Goal: Transaction & Acquisition: Download file/media

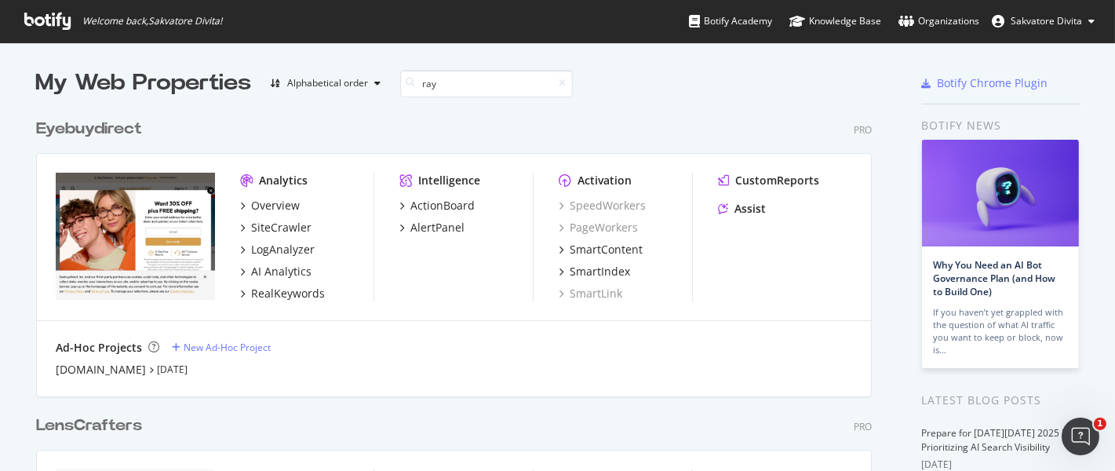
scroll to position [13, 13]
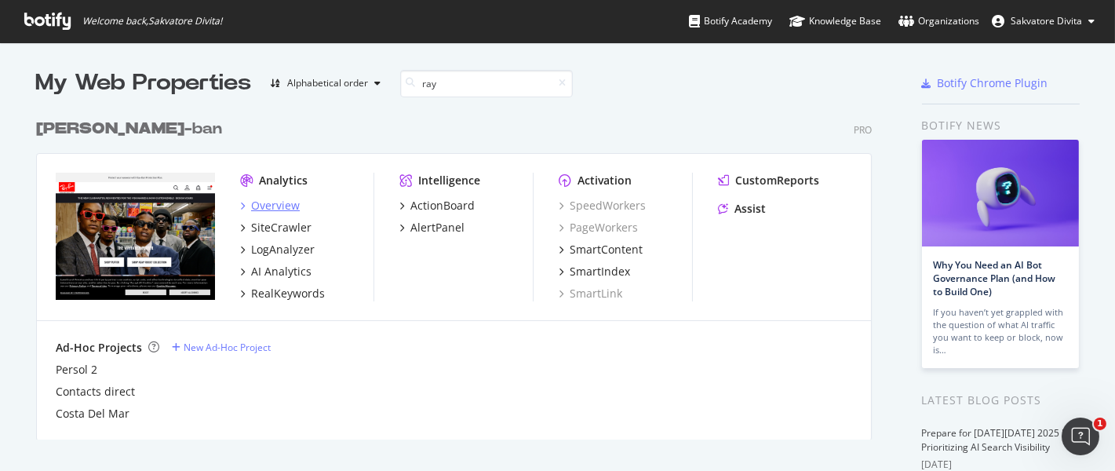
type input "ray"
click at [267, 207] on div "Overview" at bounding box center [275, 206] width 49 height 16
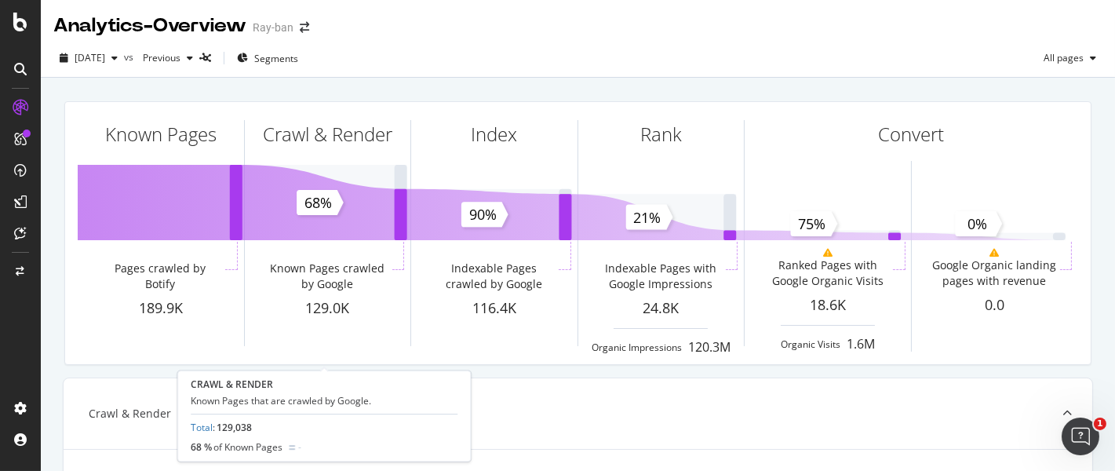
click at [267, 207] on div "Crawl & Render" at bounding box center [328, 162] width 166 height 121
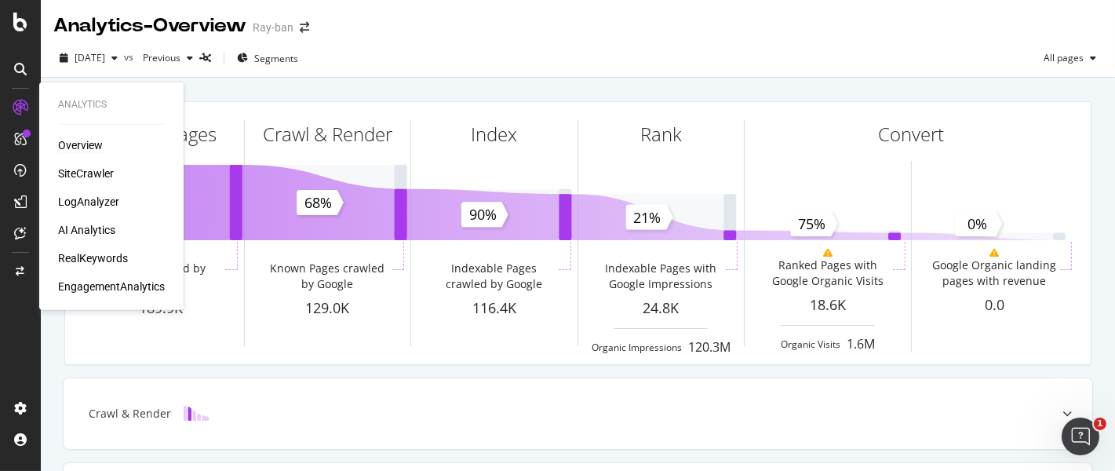
click at [87, 144] on div "Overview" at bounding box center [80, 145] width 45 height 16
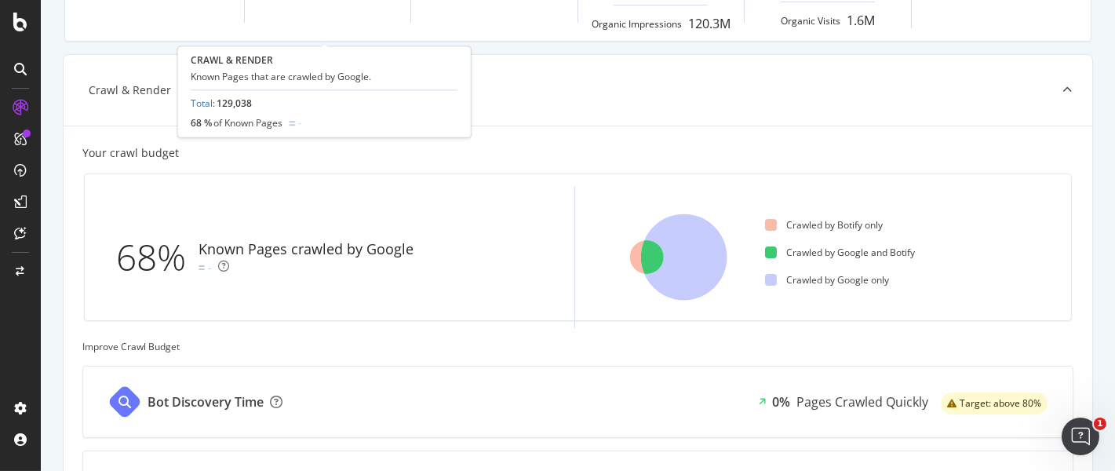
scroll to position [322, 0]
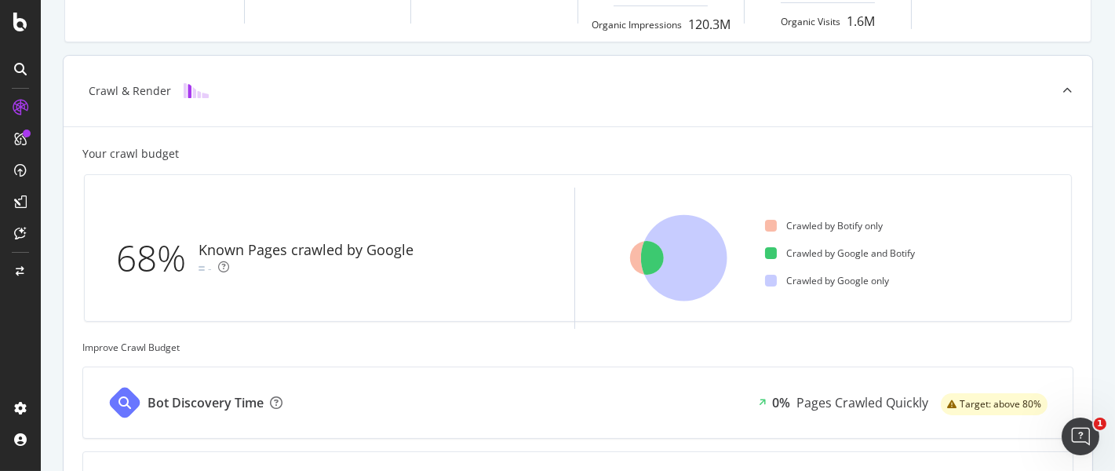
click at [804, 228] on div "Crawled by Botify only" at bounding box center [824, 225] width 118 height 13
click at [826, 227] on div "Crawled by Botify only" at bounding box center [824, 225] width 118 height 13
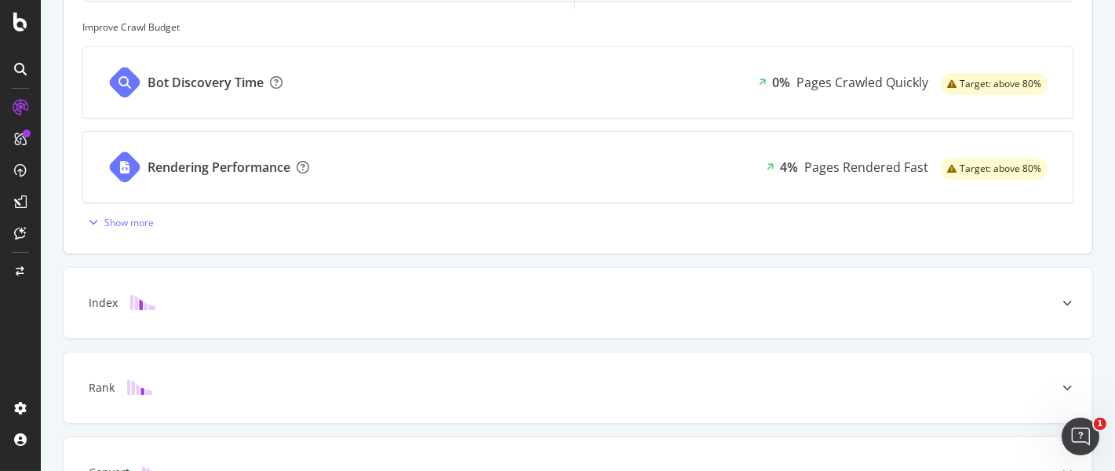
scroll to position [0, 0]
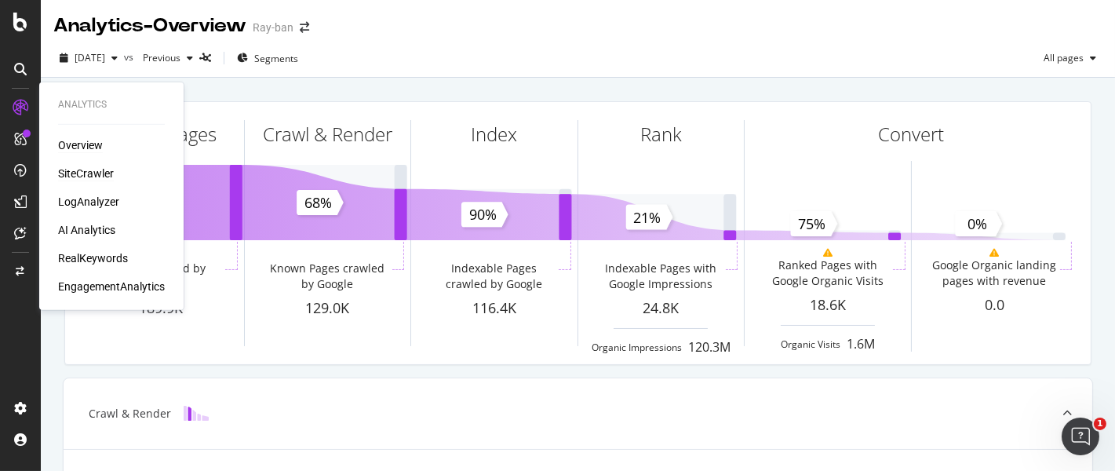
click at [71, 173] on div "SiteCrawler" at bounding box center [86, 174] width 56 height 16
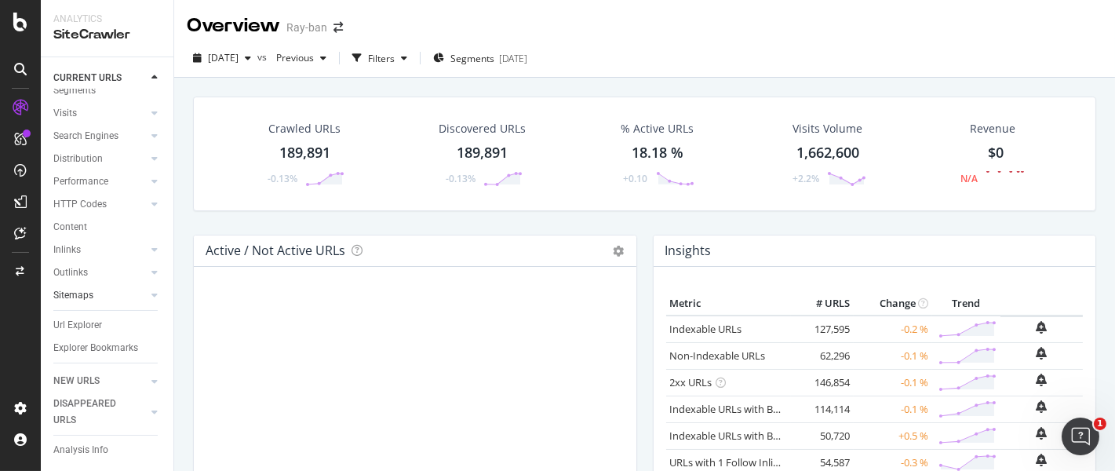
scroll to position [71, 0]
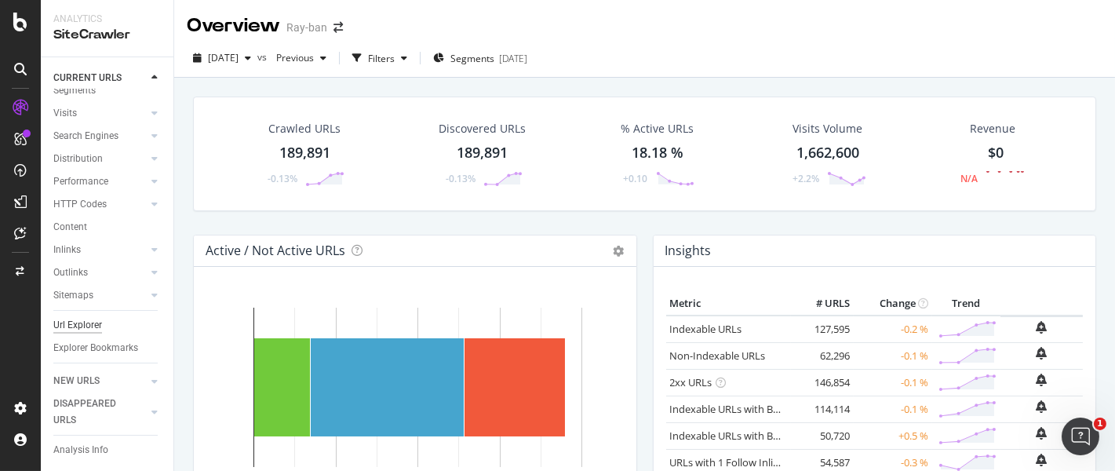
click at [82, 317] on div "Url Explorer" at bounding box center [77, 325] width 49 height 16
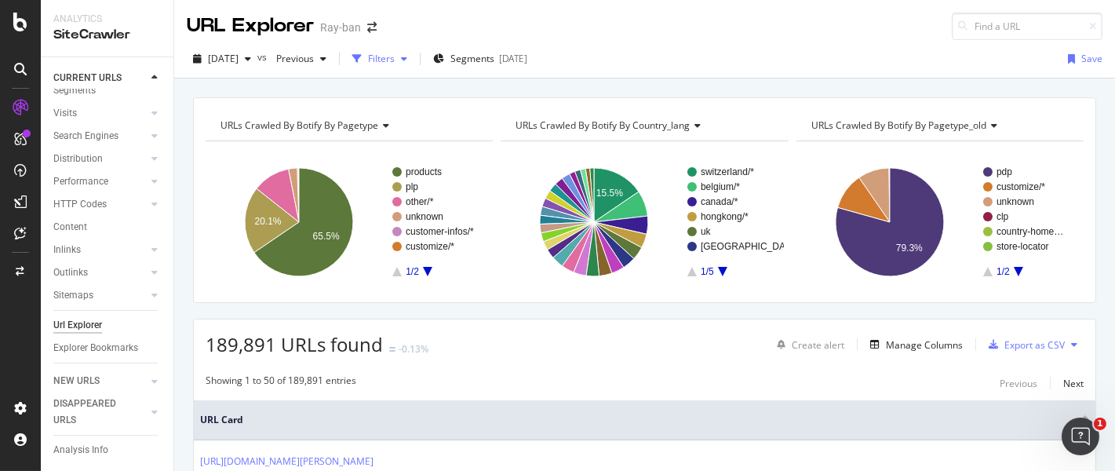
click at [407, 56] on icon "button" at bounding box center [404, 58] width 6 height 9
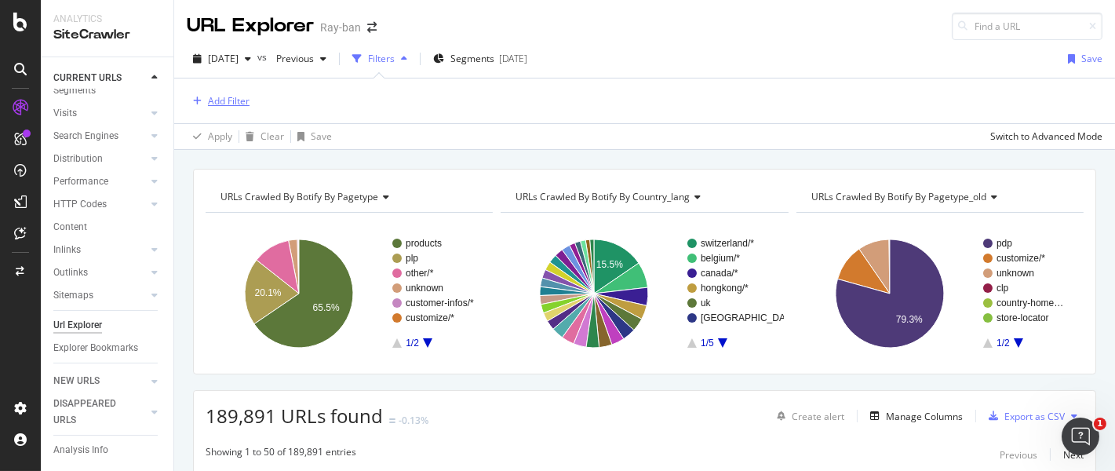
click at [235, 100] on div "Add Filter" at bounding box center [229, 100] width 42 height 13
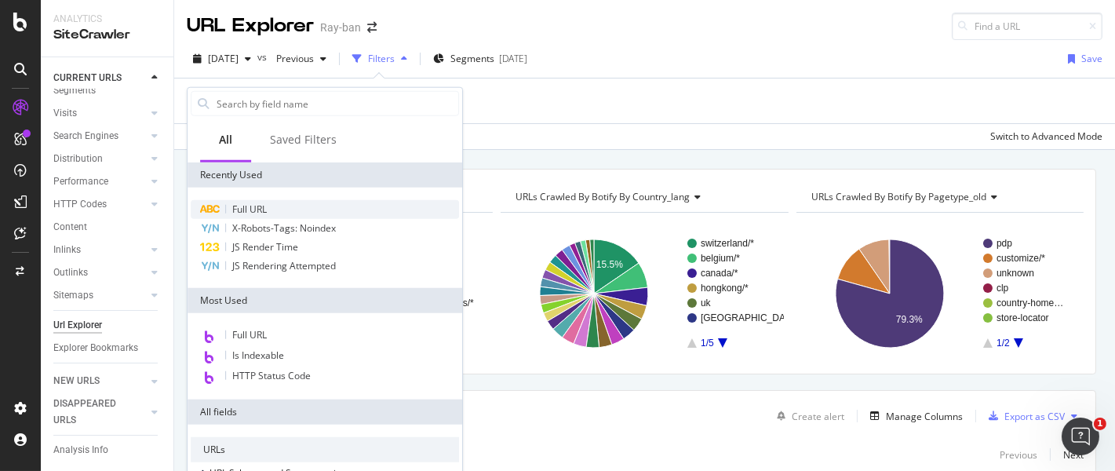
click at [252, 203] on span "Full URL" at bounding box center [249, 208] width 35 height 13
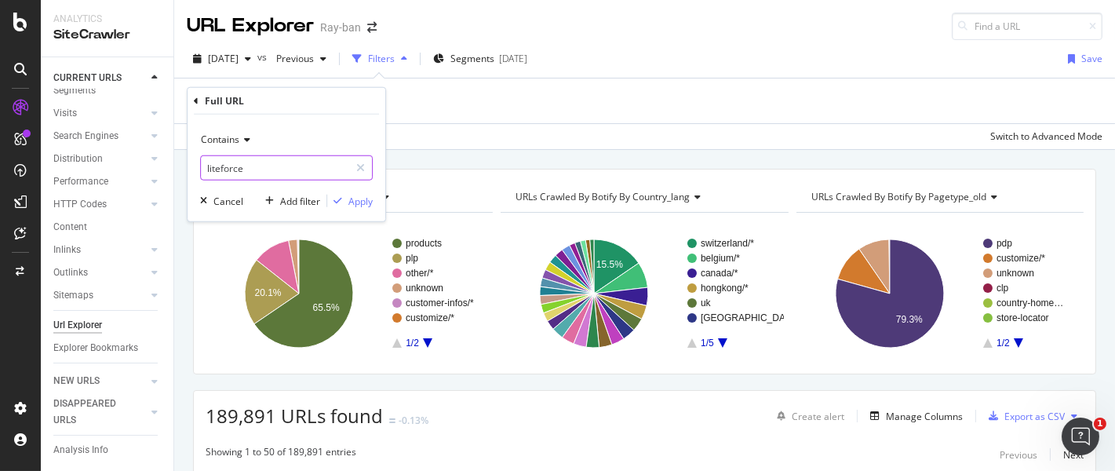
type input "liteforce"
click at [361, 207] on button "Apply" at bounding box center [350, 201] width 46 height 16
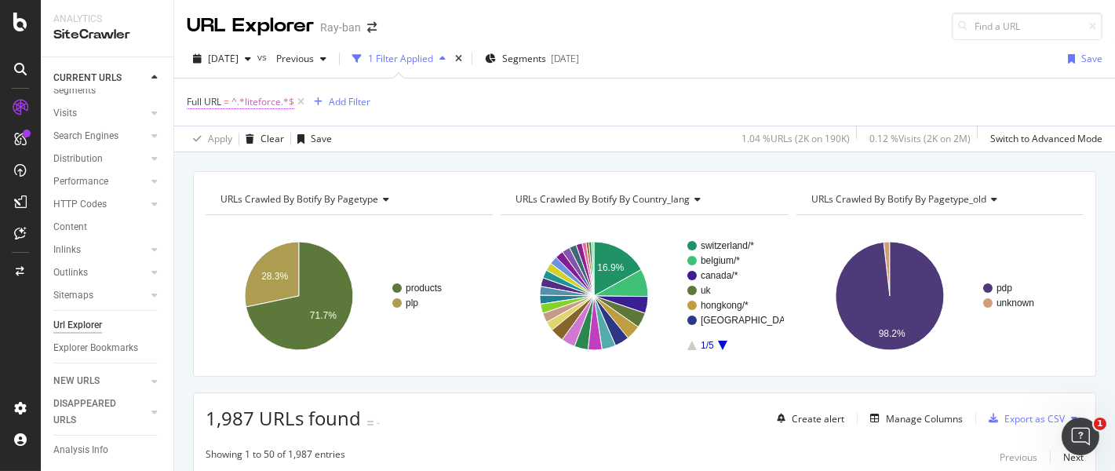
click at [264, 100] on span "^.*liteforce.*$" at bounding box center [262, 102] width 63 height 22
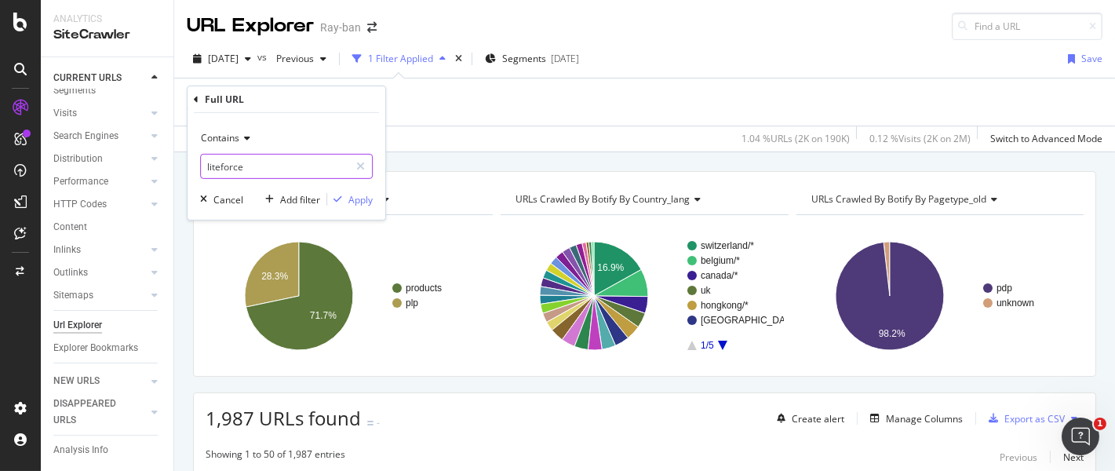
click at [212, 166] on input "liteforce" at bounding box center [275, 166] width 148 height 25
type input "/liteforce"
click at [347, 198] on div "button" at bounding box center [337, 199] width 21 height 9
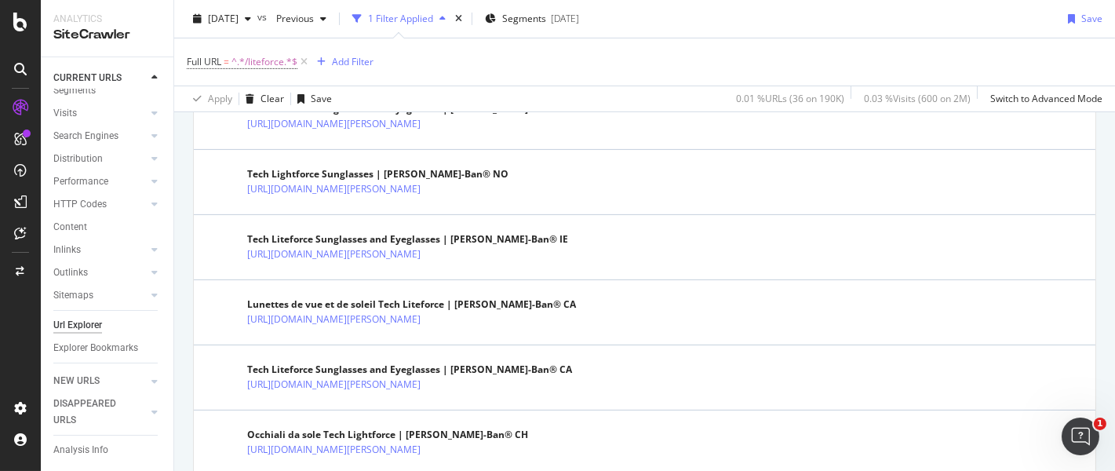
scroll to position [780, 0]
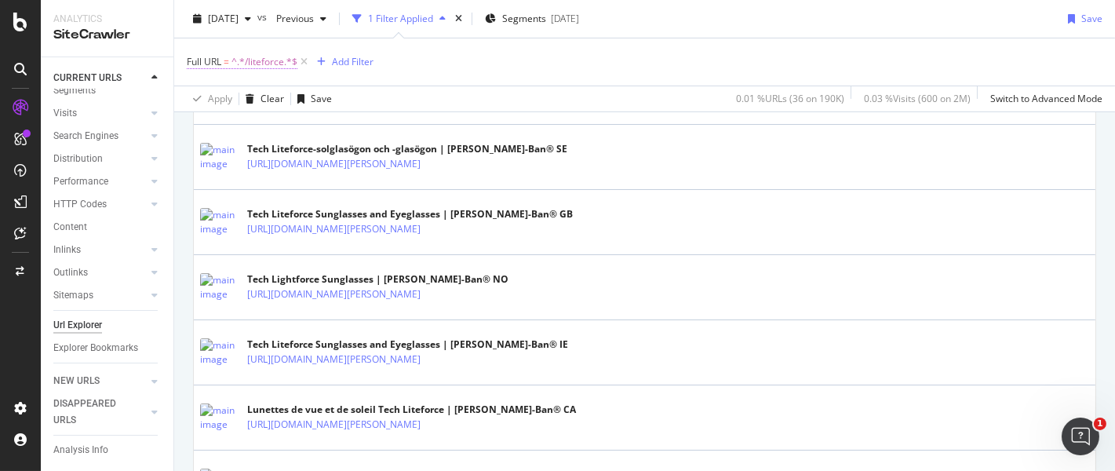
click at [264, 59] on span "^.*/liteforce.*$" at bounding box center [264, 62] width 66 height 22
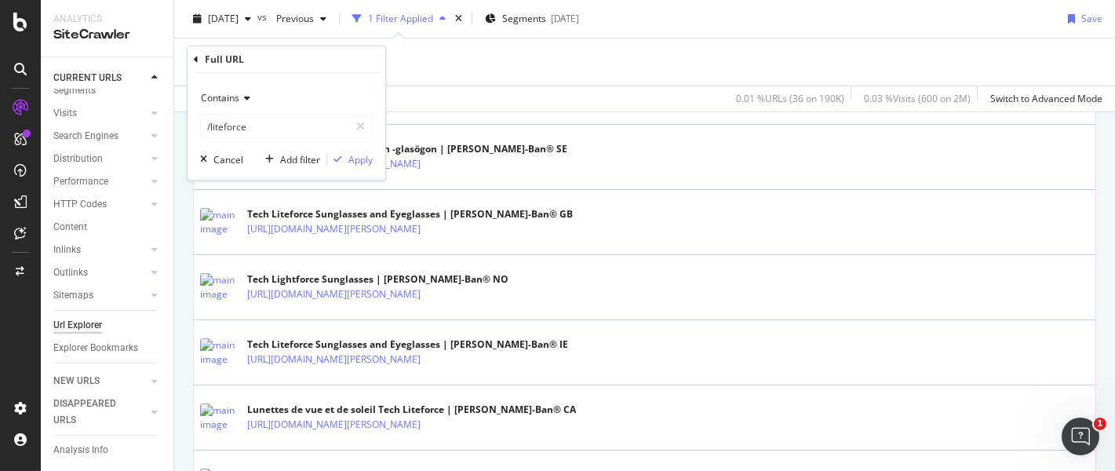
click at [255, 97] on div "Contains" at bounding box center [286, 98] width 173 height 25
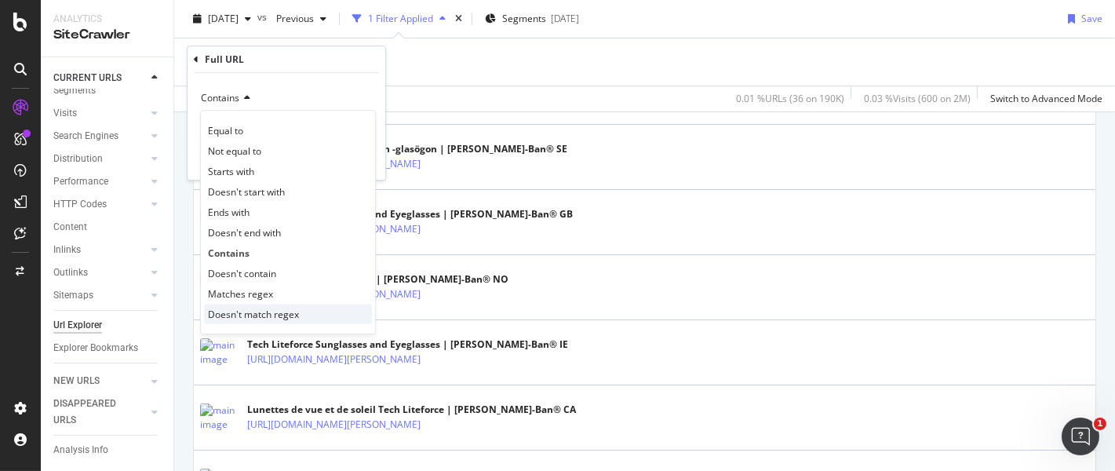
click at [289, 308] on span "Doesn't match regex" at bounding box center [253, 314] width 91 height 13
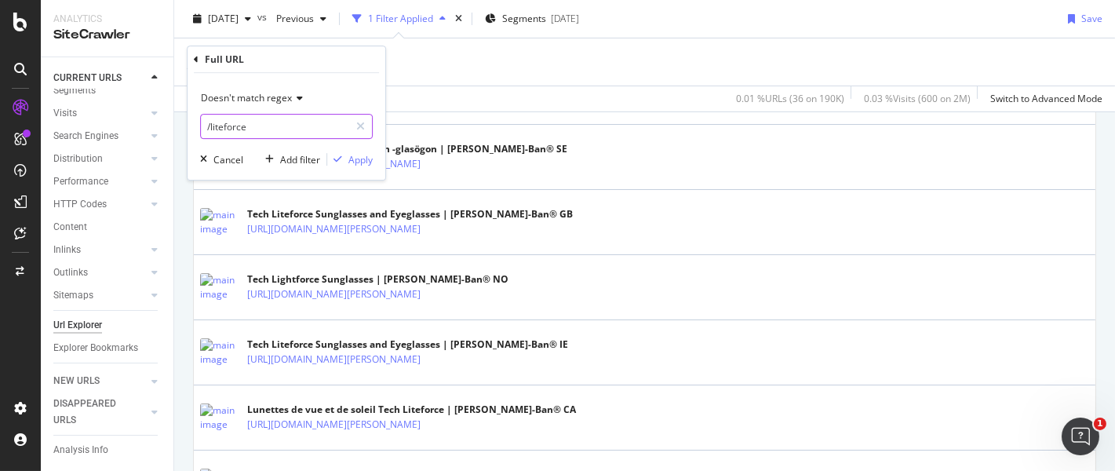
click at [264, 128] on input "/liteforce" at bounding box center [275, 126] width 148 height 25
click at [268, 127] on input "/liteforce" at bounding box center [275, 126] width 148 height 25
type input "/liteforce|/tech$"
click at [353, 161] on div "Apply" at bounding box center [360, 159] width 24 height 13
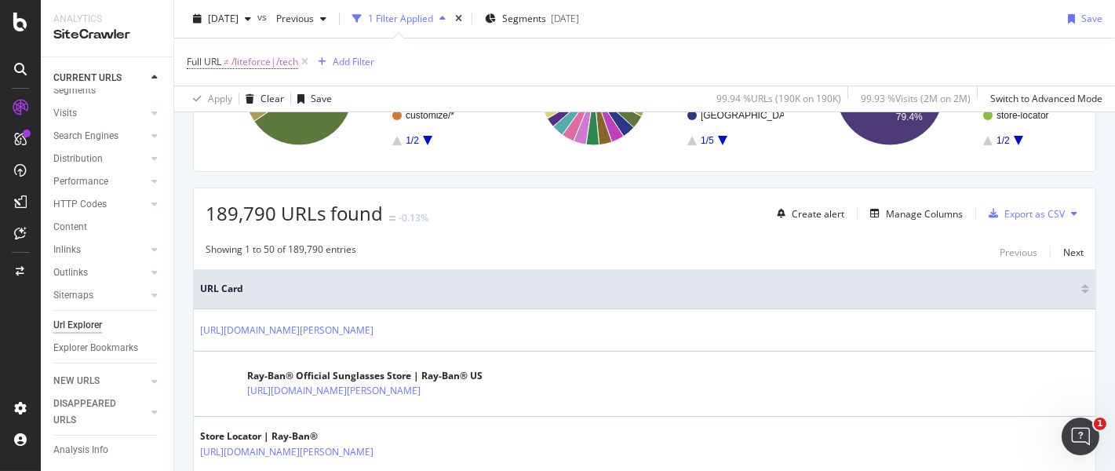
scroll to position [197, 0]
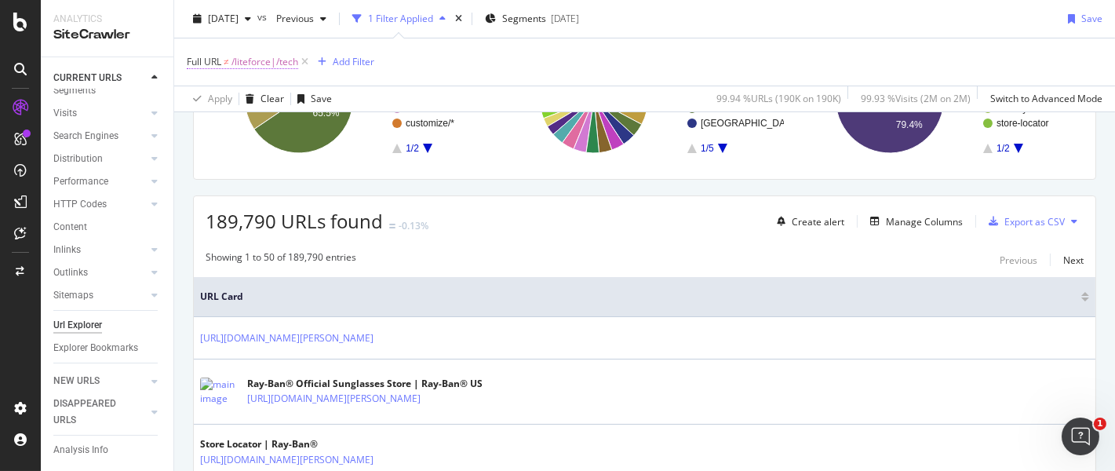
click at [278, 64] on span "/liteforce|/tech" at bounding box center [264, 62] width 67 height 22
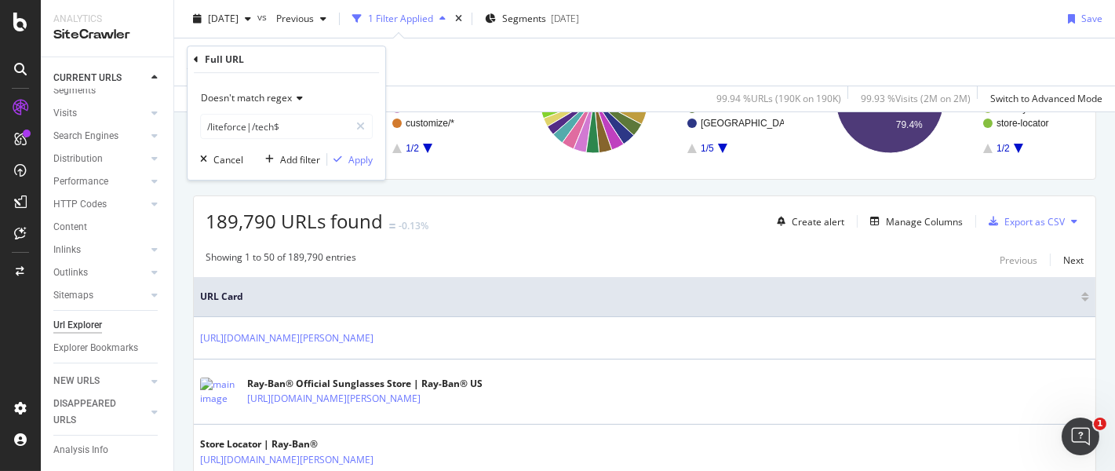
click at [296, 98] on icon at bounding box center [297, 97] width 11 height 9
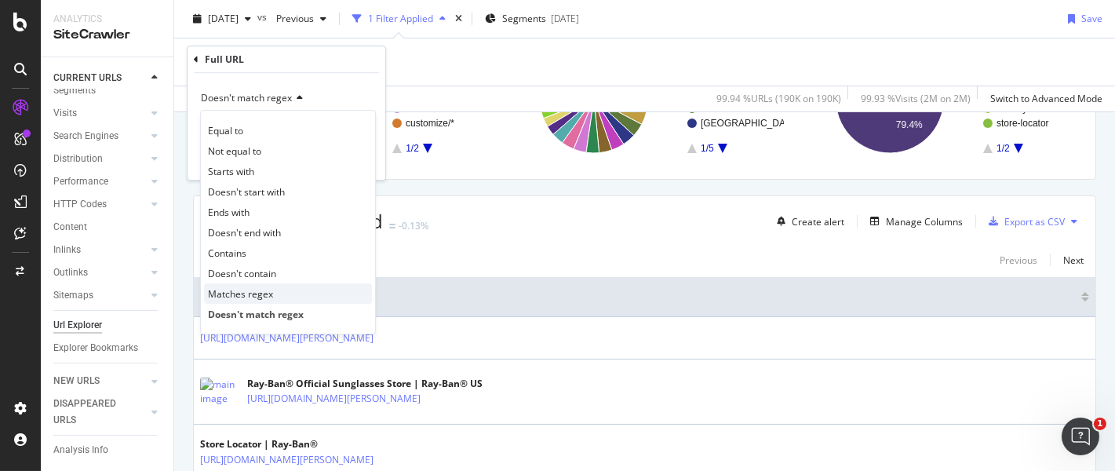
click at [265, 293] on span "Matches regex" at bounding box center [240, 293] width 65 height 13
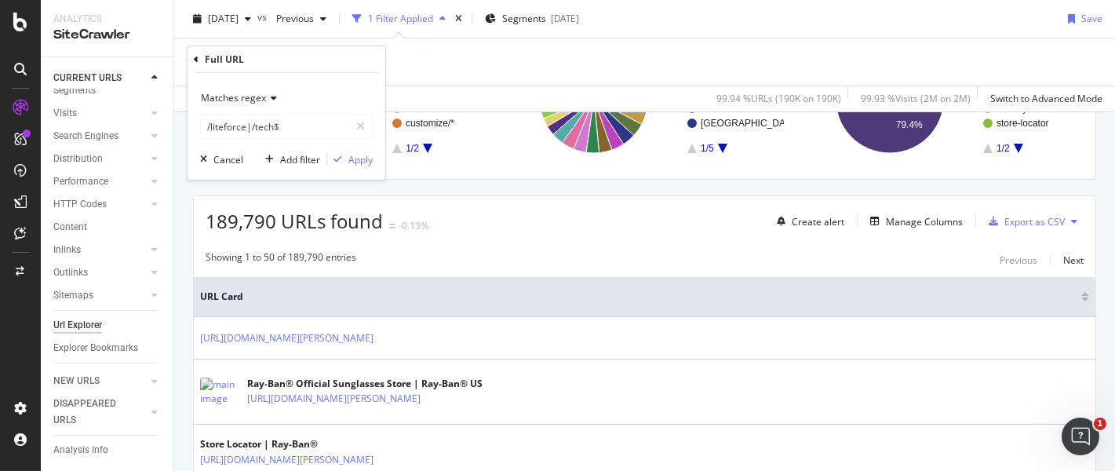
click at [362, 167] on div "Matches regex /liteforce|/tech$ Cancel Add filter Apply" at bounding box center [287, 126] width 198 height 107
click at [359, 162] on div "Apply" at bounding box center [360, 159] width 24 height 13
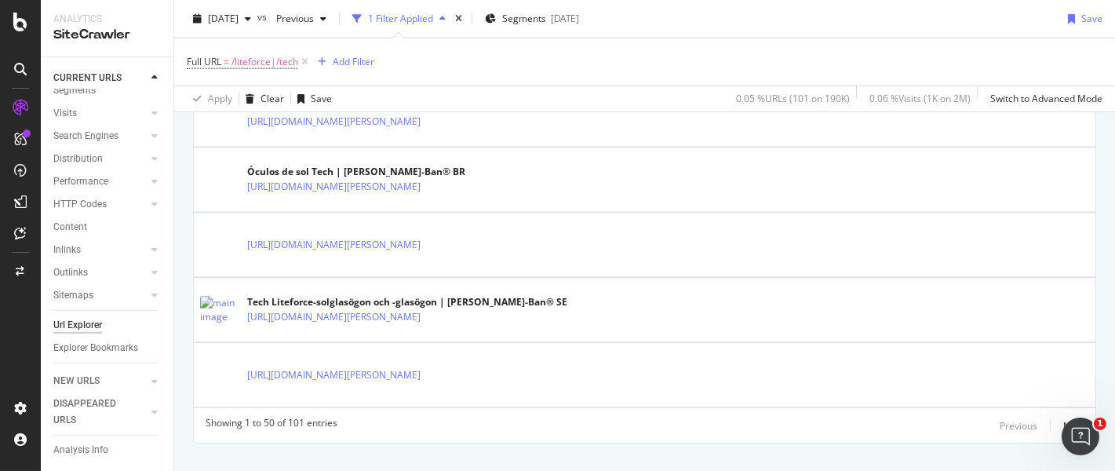
scroll to position [3331, 0]
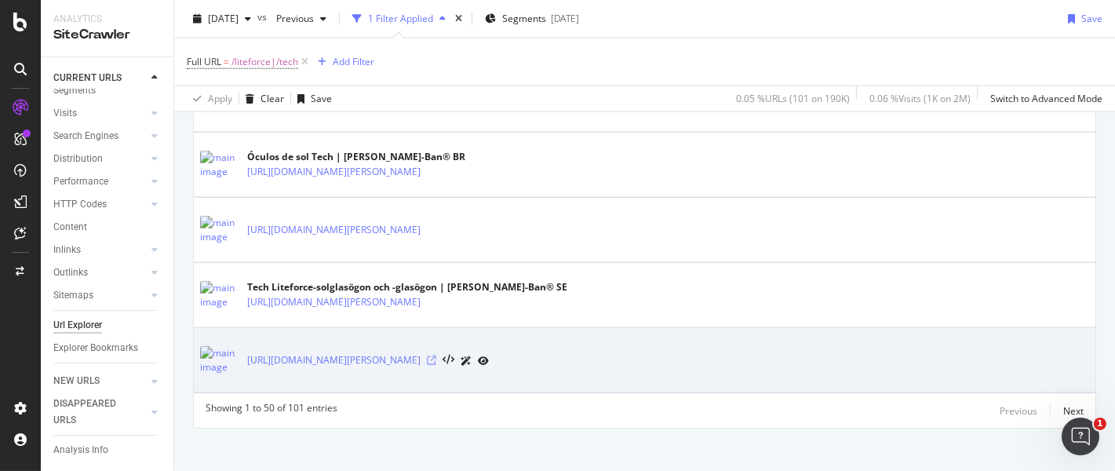
click at [427, 355] on icon at bounding box center [431, 359] width 9 height 9
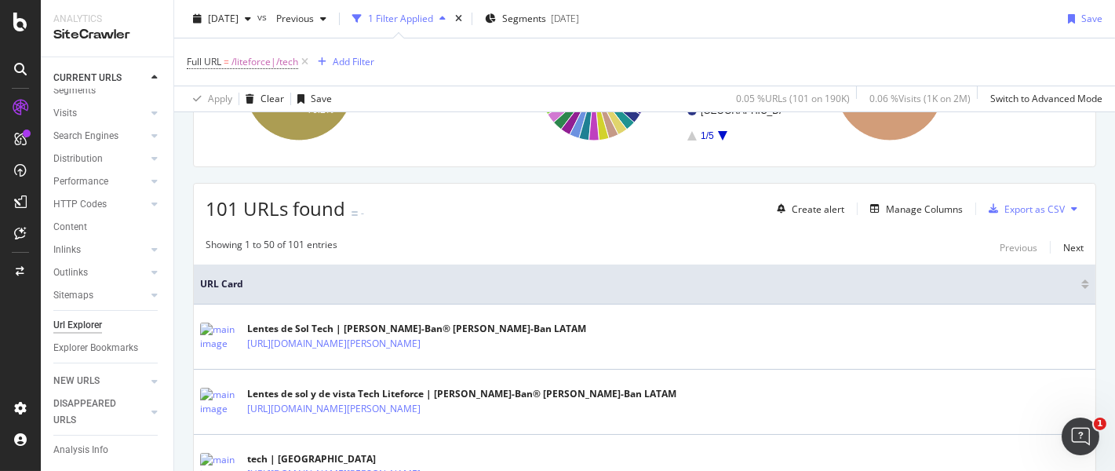
scroll to position [210, 0]
click at [910, 206] on div "Manage Columns" at bounding box center [924, 208] width 77 height 13
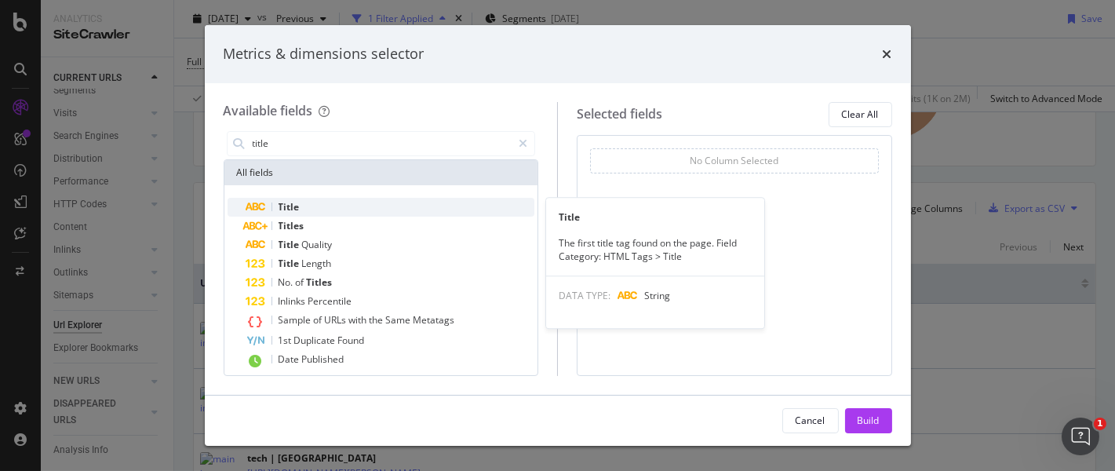
click at [312, 206] on div "Title" at bounding box center [390, 207] width 289 height 19
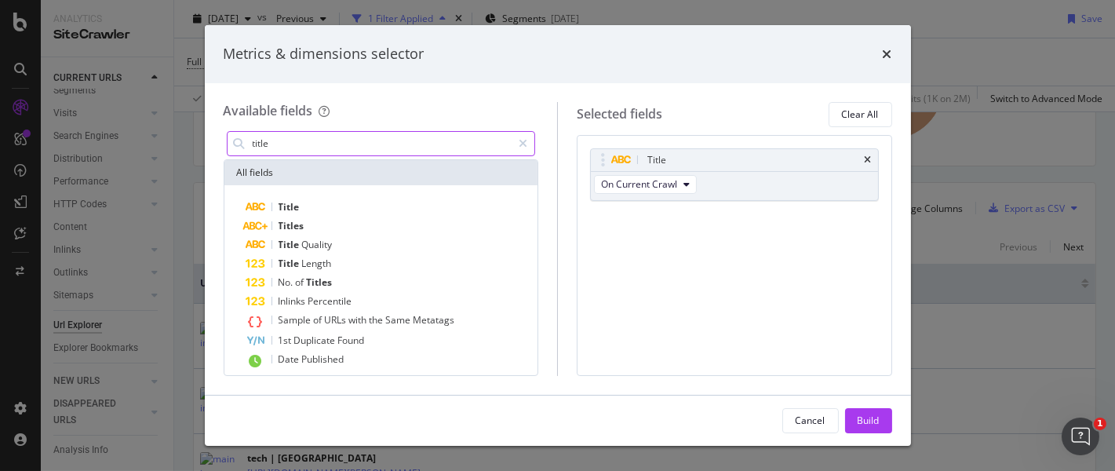
click at [341, 141] on input "title" at bounding box center [381, 144] width 261 height 24
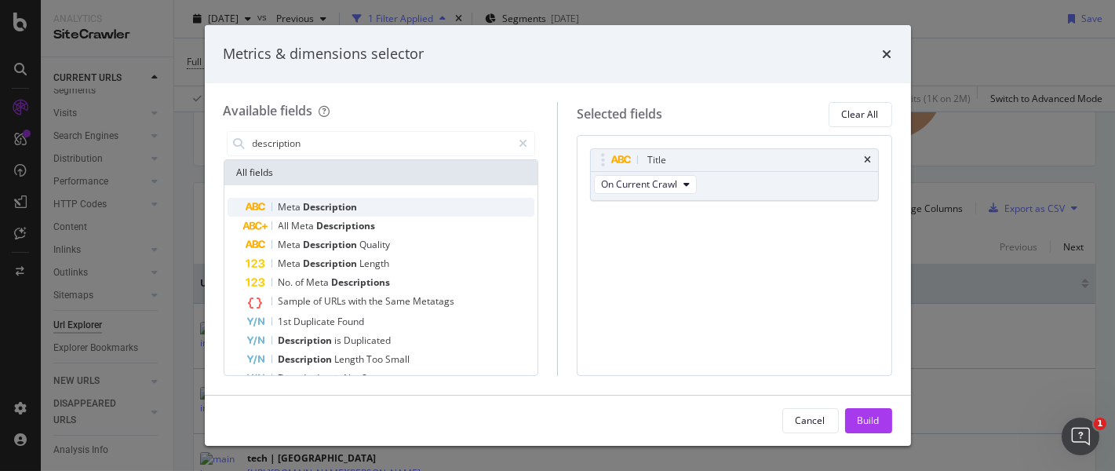
click at [329, 203] on span "Description" at bounding box center [331, 206] width 54 height 13
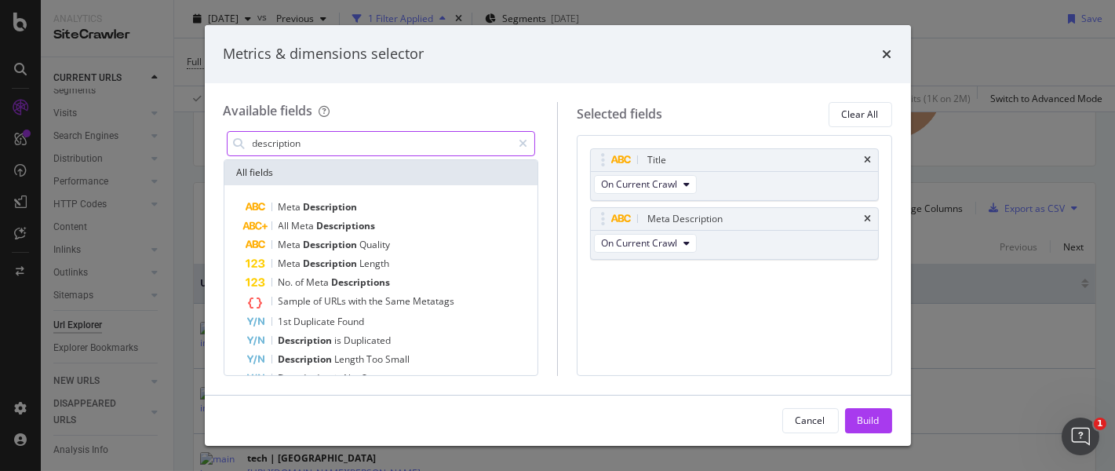
click at [334, 140] on input "description" at bounding box center [381, 144] width 261 height 24
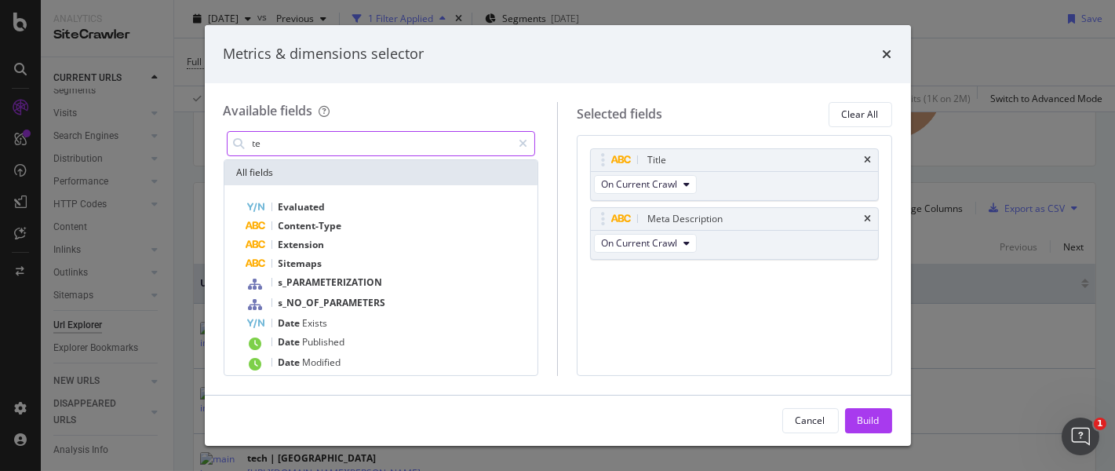
type input "t"
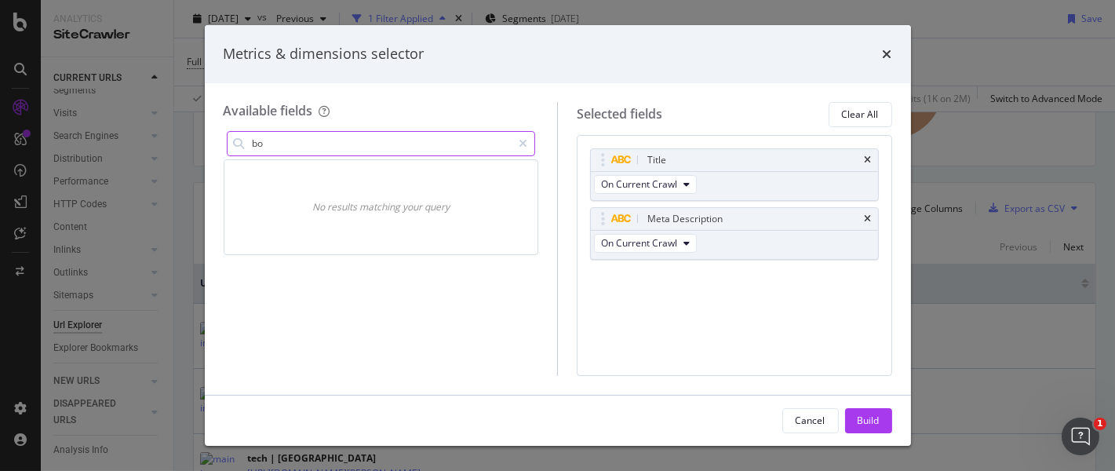
type input "b"
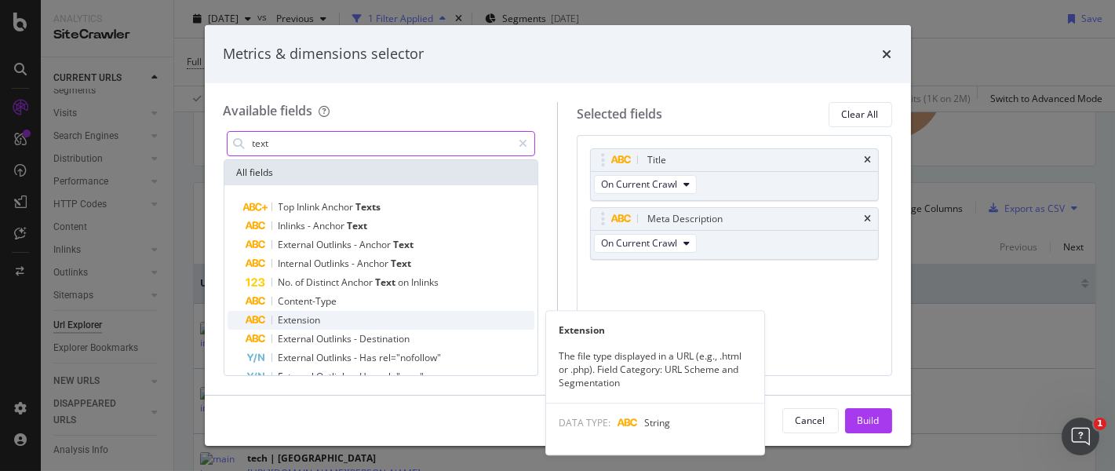
scroll to position [0, 0]
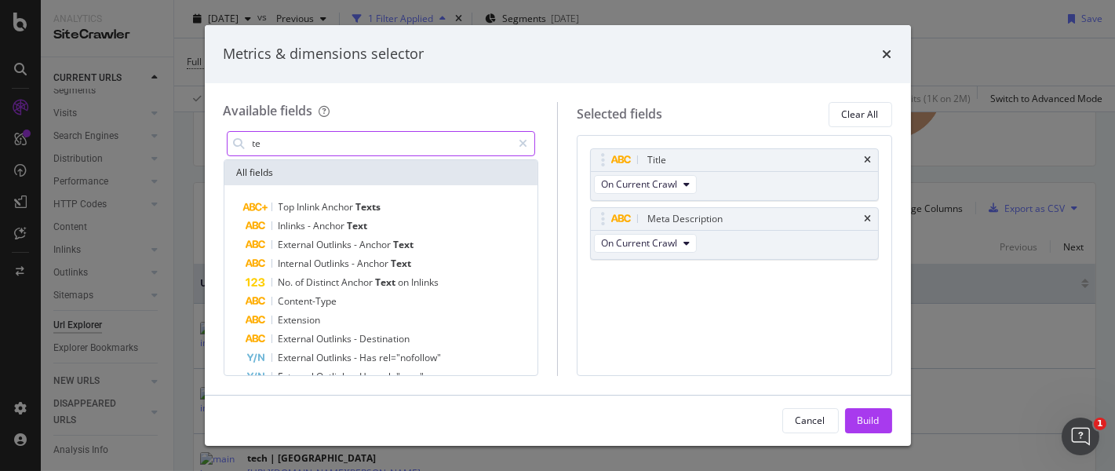
type input "t"
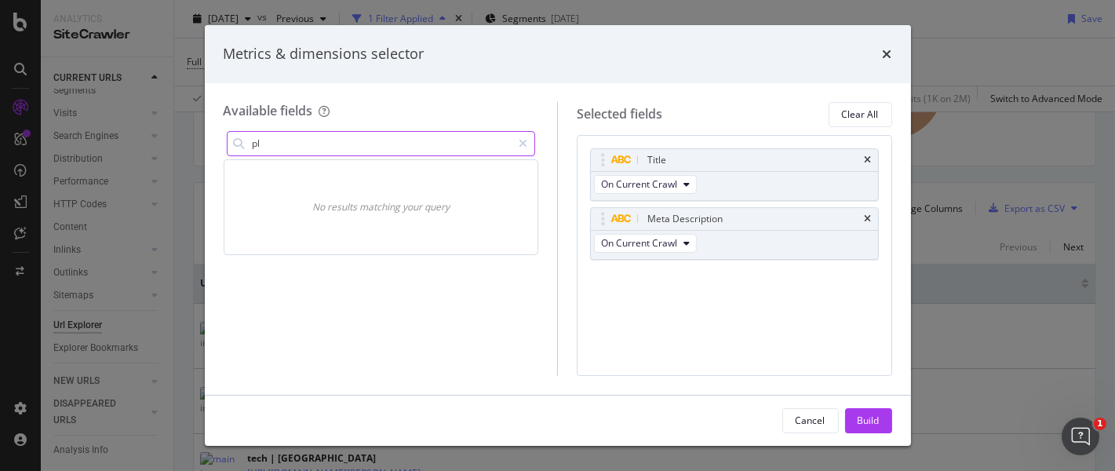
type input "p"
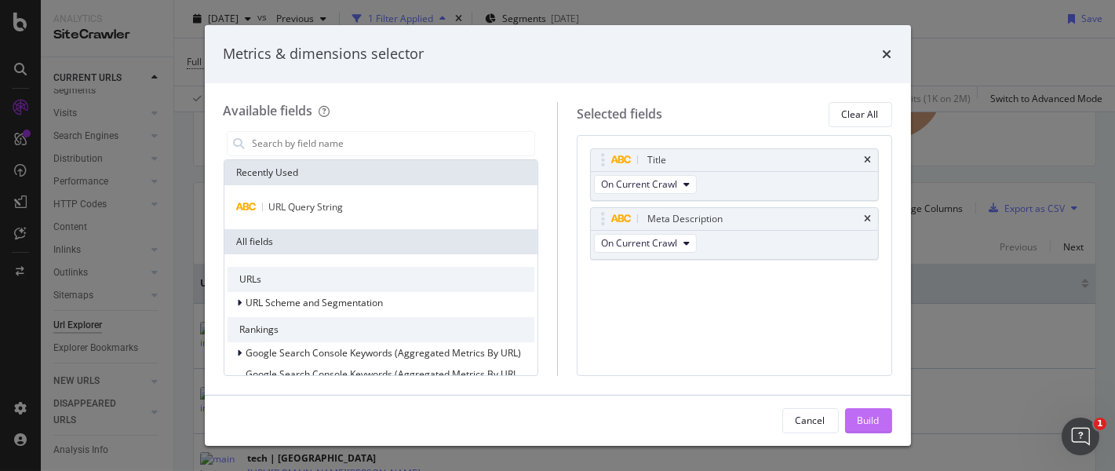
click at [876, 419] on div "Build" at bounding box center [869, 419] width 22 height 13
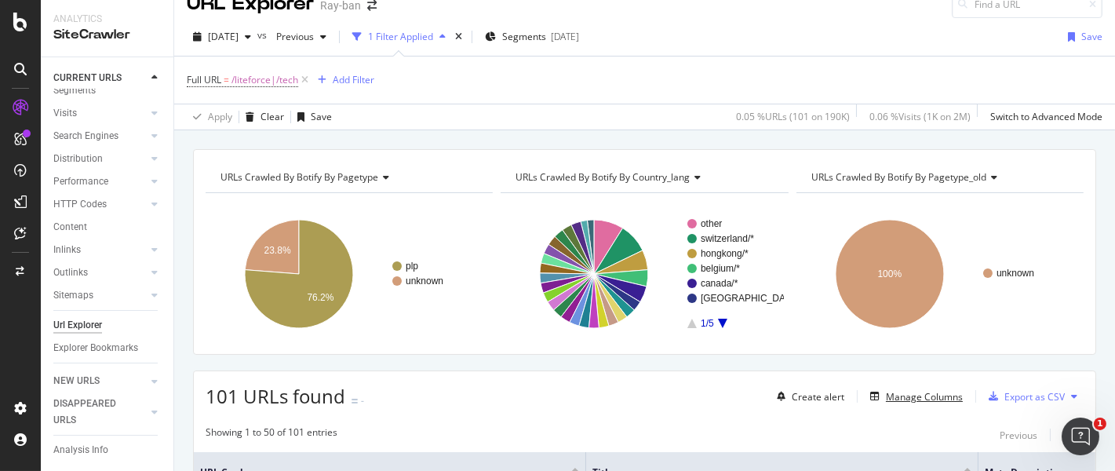
scroll to position [169, 0]
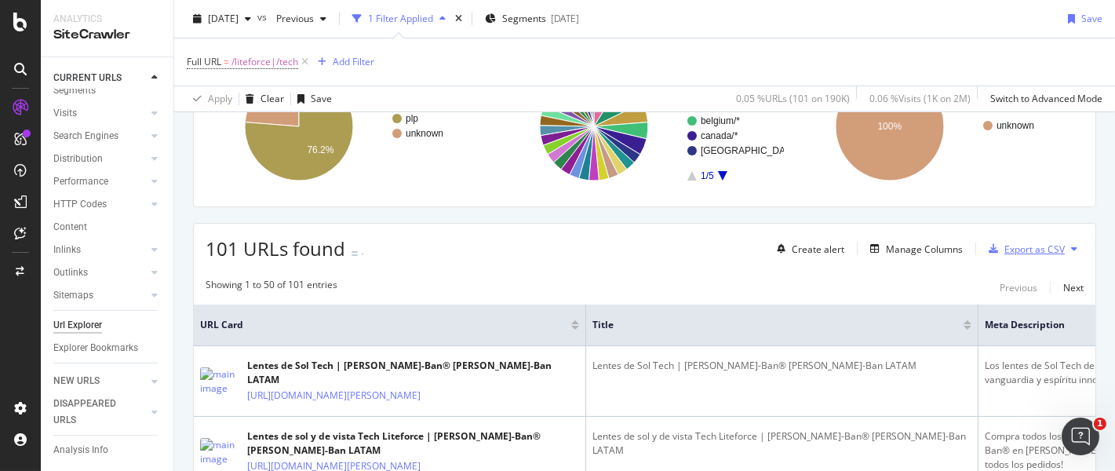
click at [1022, 251] on div "Export as CSV" at bounding box center [1034, 248] width 60 height 13
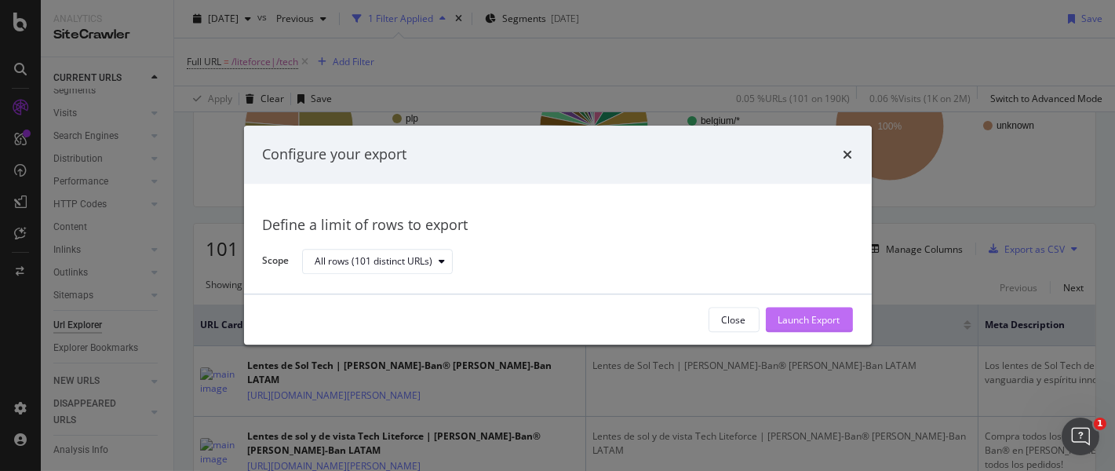
click at [803, 325] on div "Launch Export" at bounding box center [809, 319] width 62 height 13
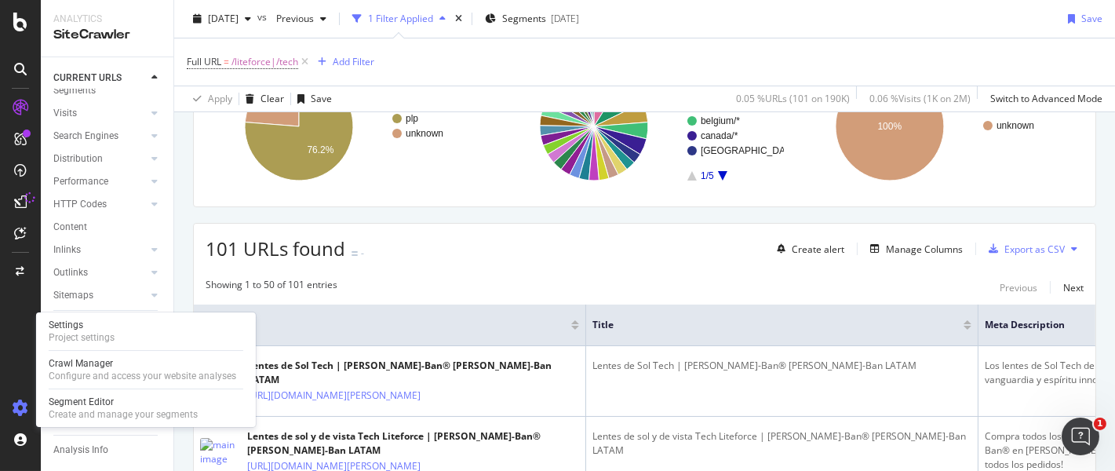
click at [27, 410] on icon at bounding box center [21, 408] width 16 height 16
click at [114, 331] on div "Project settings" at bounding box center [82, 337] width 66 height 13
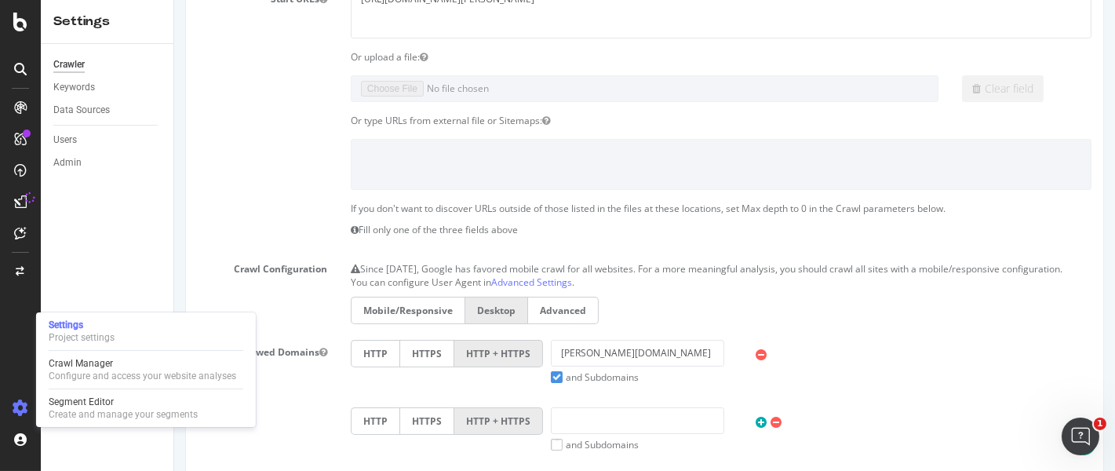
scroll to position [343, 0]
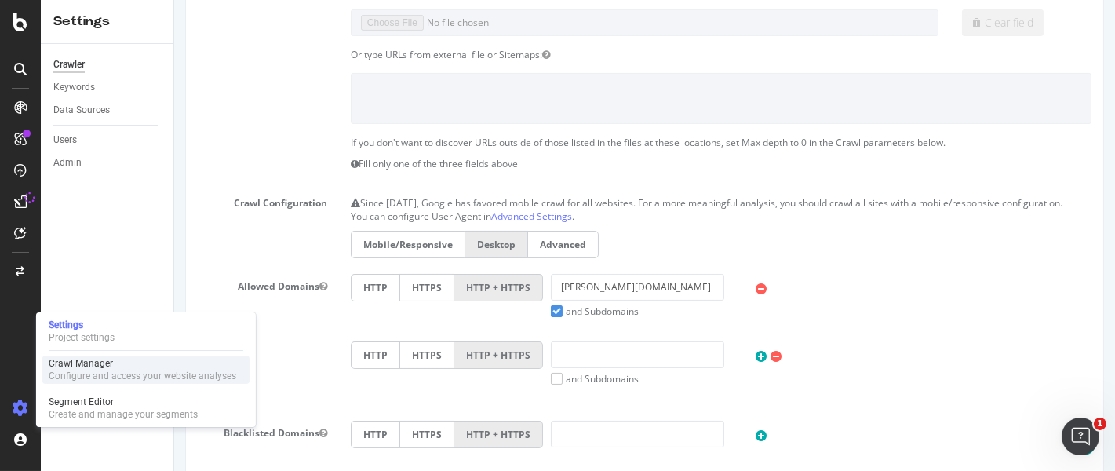
click at [144, 369] on div "Crawl Manager" at bounding box center [143, 363] width 188 height 13
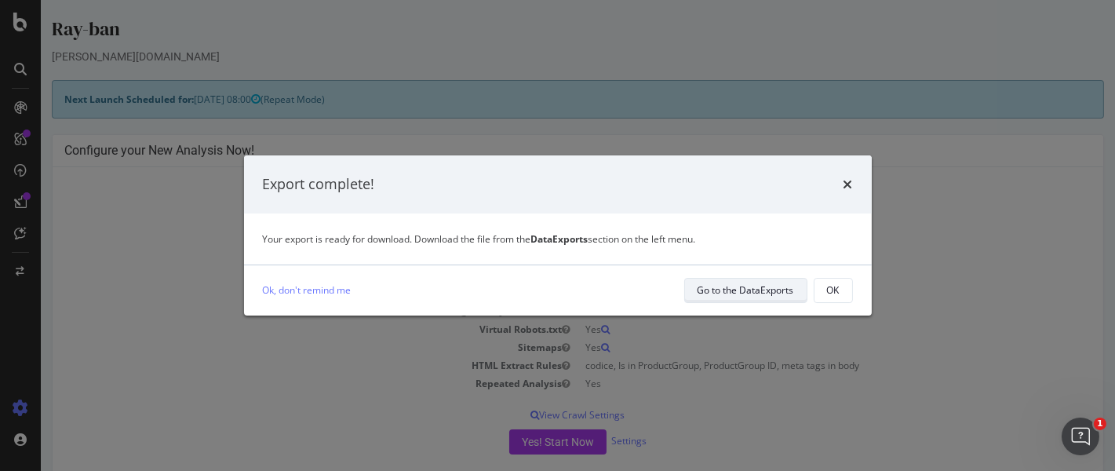
click at [730, 287] on div "Go to the DataExports" at bounding box center [746, 289] width 97 height 13
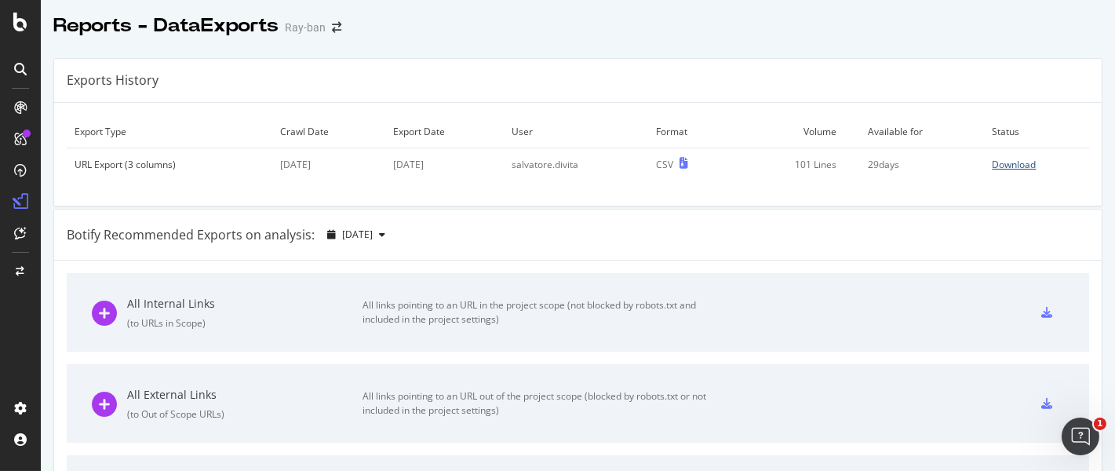
click at [992, 162] on div "Download" at bounding box center [1014, 164] width 44 height 13
